Goal: Go to known website: Access a specific website the user already knows

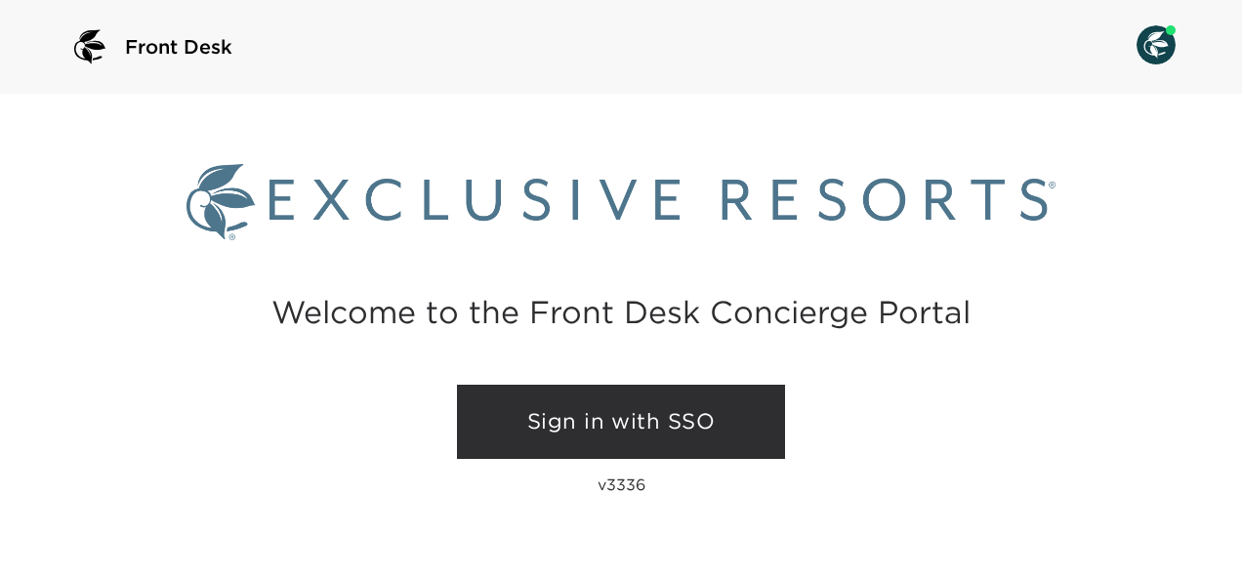
click at [694, 426] on link "Sign in with SSO" at bounding box center [621, 422] width 328 height 74
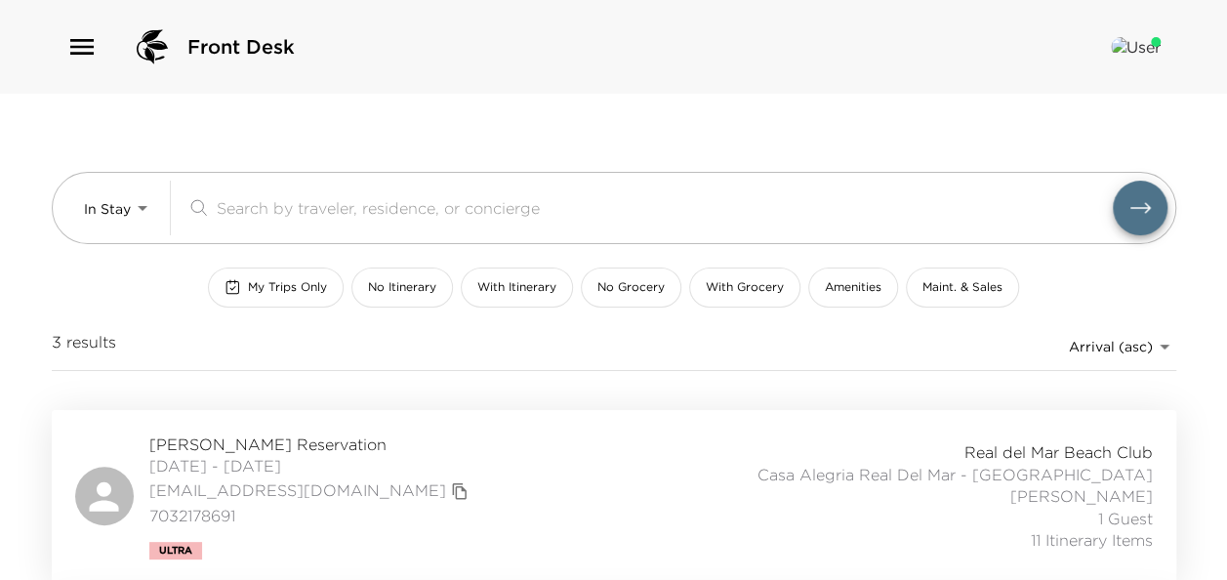
click at [731, 121] on div "In Stay In-Stay ​ My Trips Only No Itinerary With Itinerary No Grocery With Gro…" at bounding box center [614, 252] width 1125 height 316
click at [838, 123] on div "In Stay In-Stay ​ My Trips Only No Itinerary With Itinerary No Grocery With Gro…" at bounding box center [614, 252] width 1125 height 316
